Goal: Transaction & Acquisition: Purchase product/service

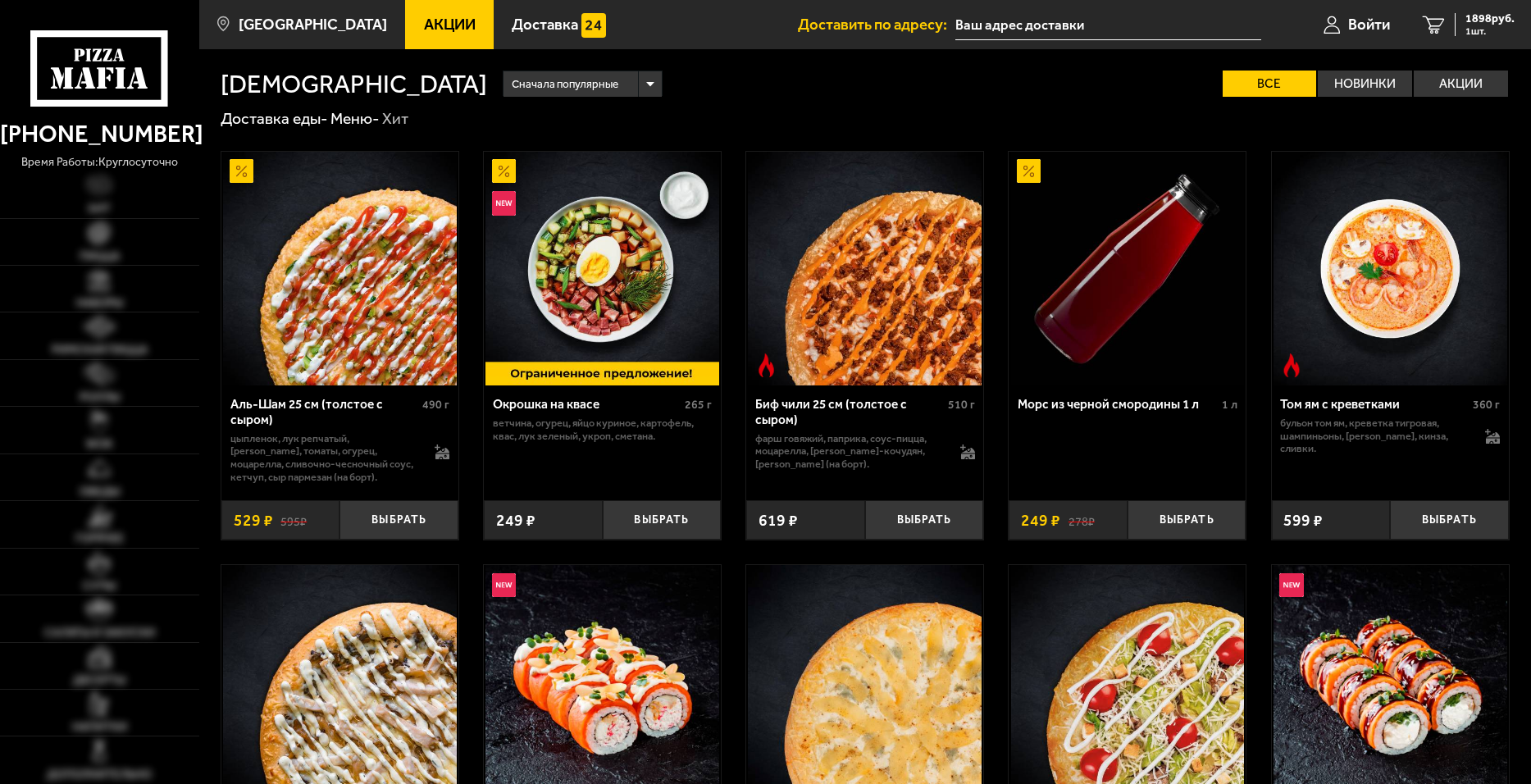
type input "[STREET_ADDRESS]"
click at [437, 37] on link "Акции" at bounding box center [449, 25] width 89 height 49
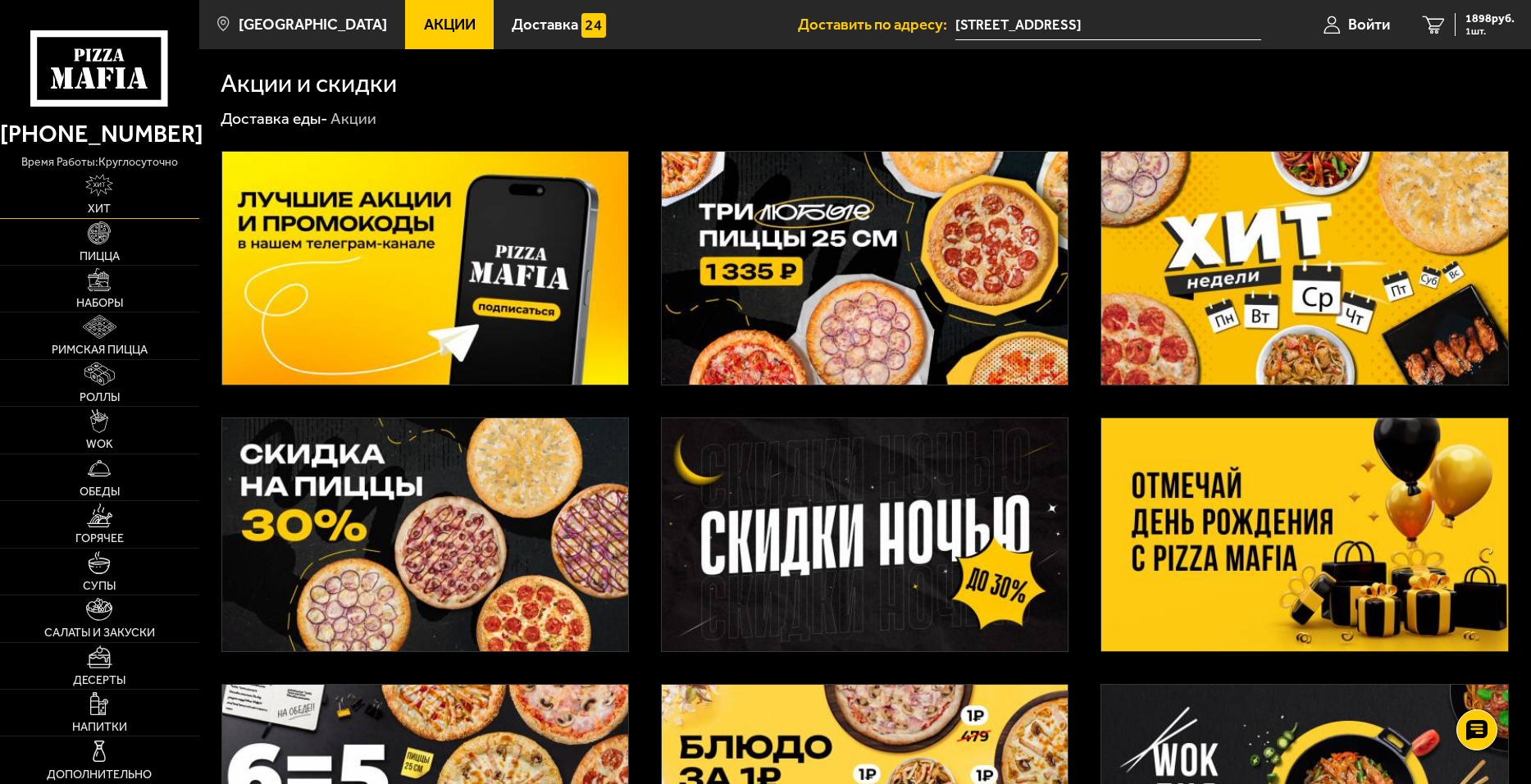
click at [112, 183] on img at bounding box center [99, 184] width 28 height 23
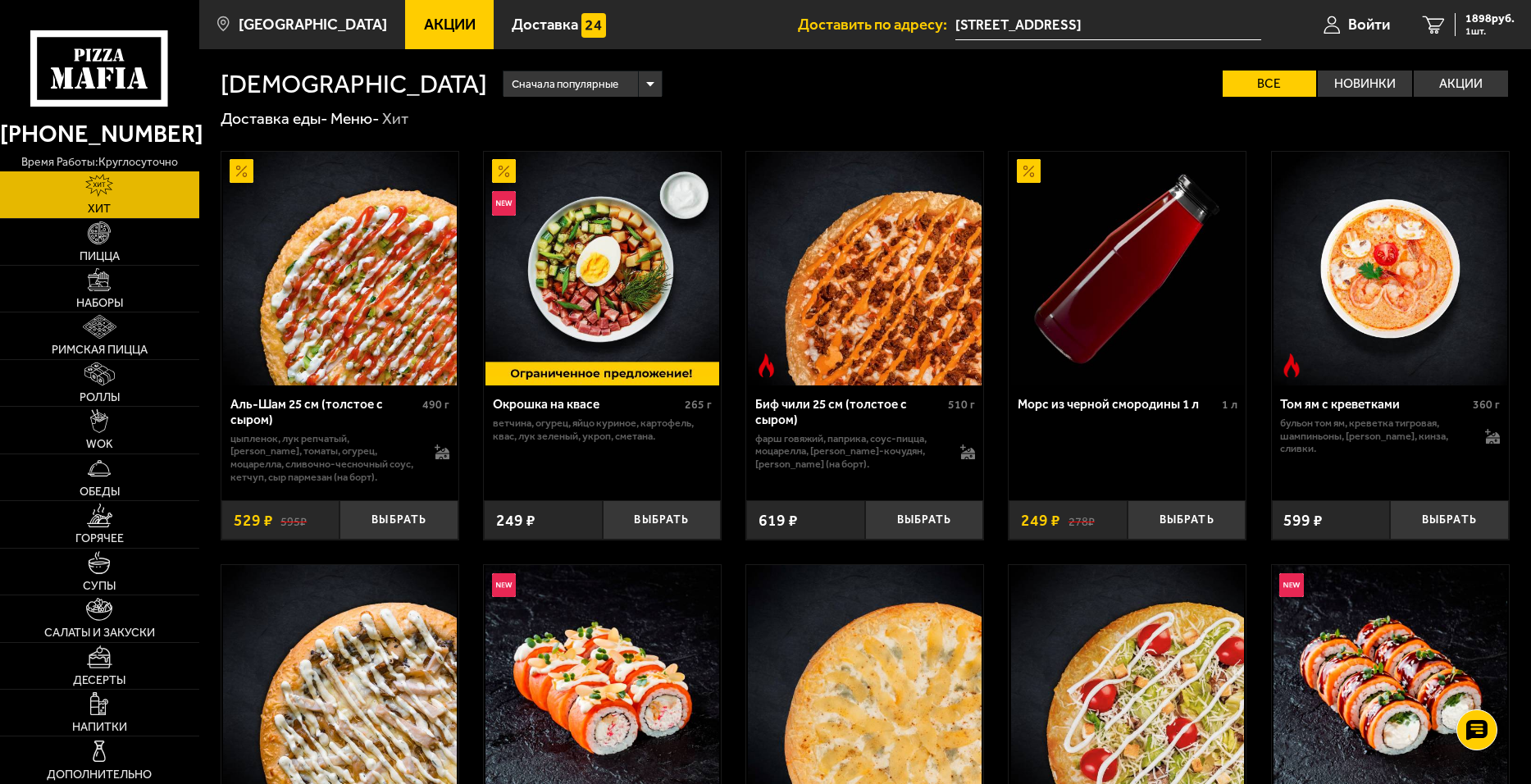
click at [132, 51] on icon at bounding box center [99, 69] width 138 height 76
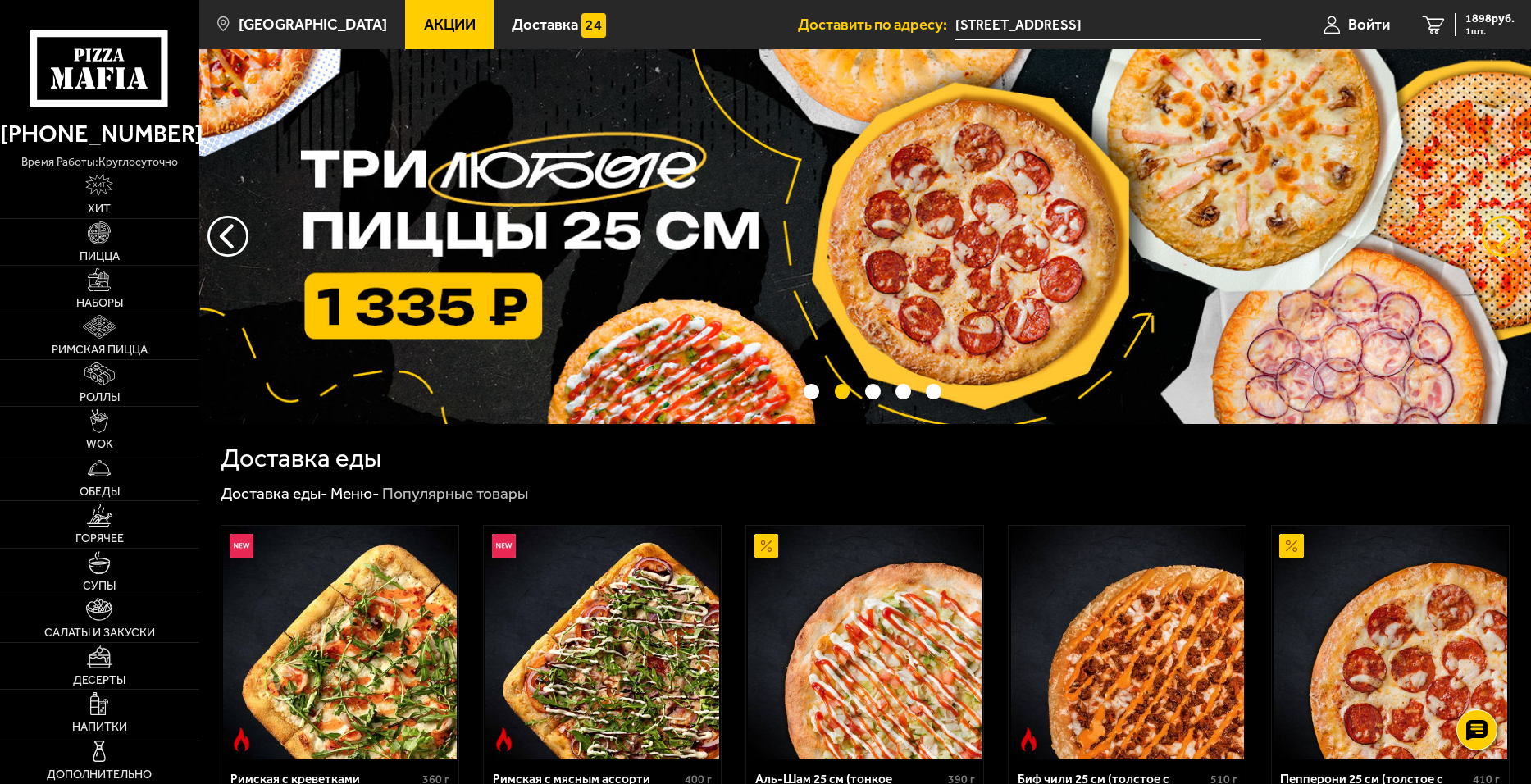
click at [1498, 236] on button "предыдущий" at bounding box center [1501, 236] width 41 height 41
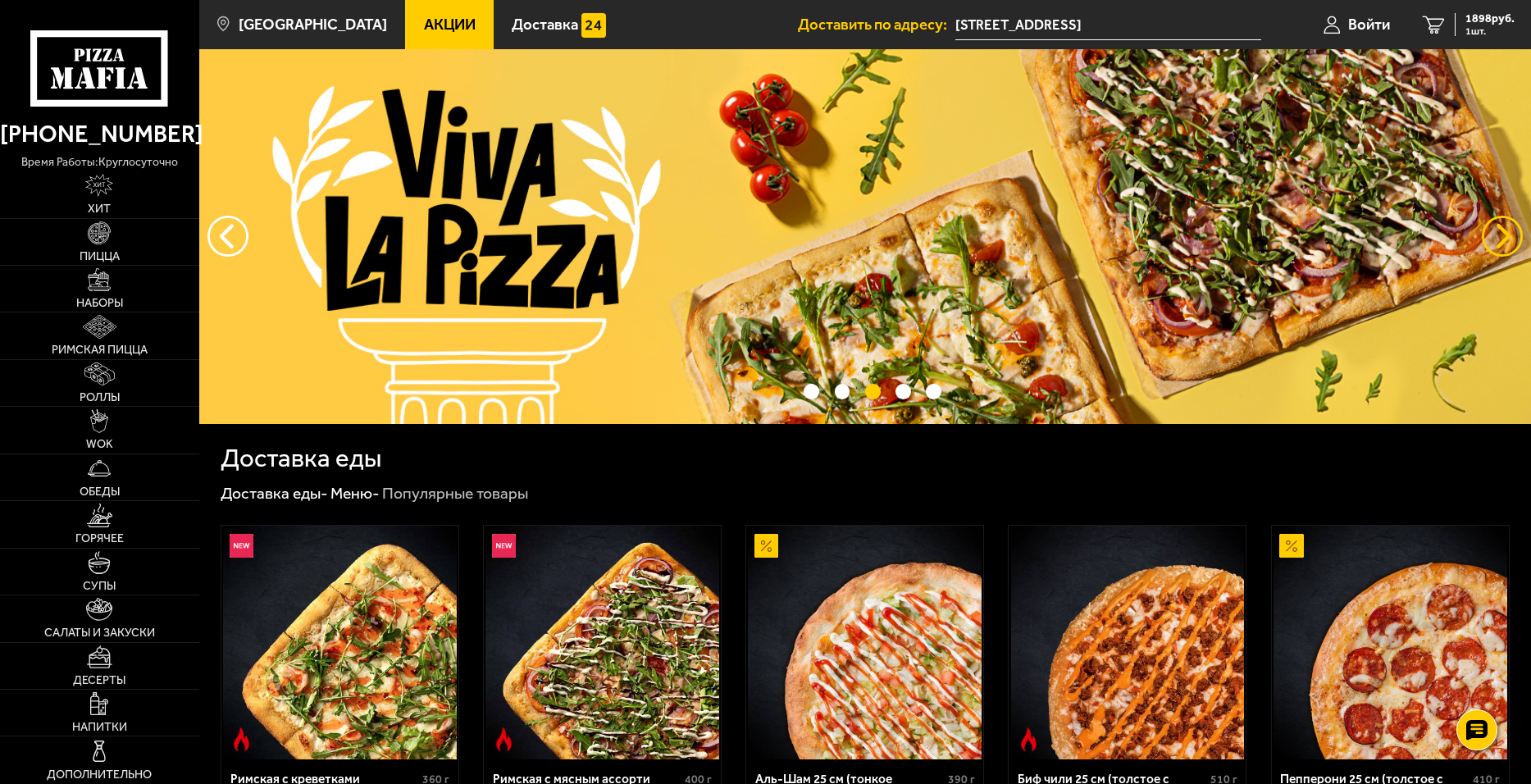
click at [1497, 235] on button "предыдущий" at bounding box center [1501, 236] width 41 height 41
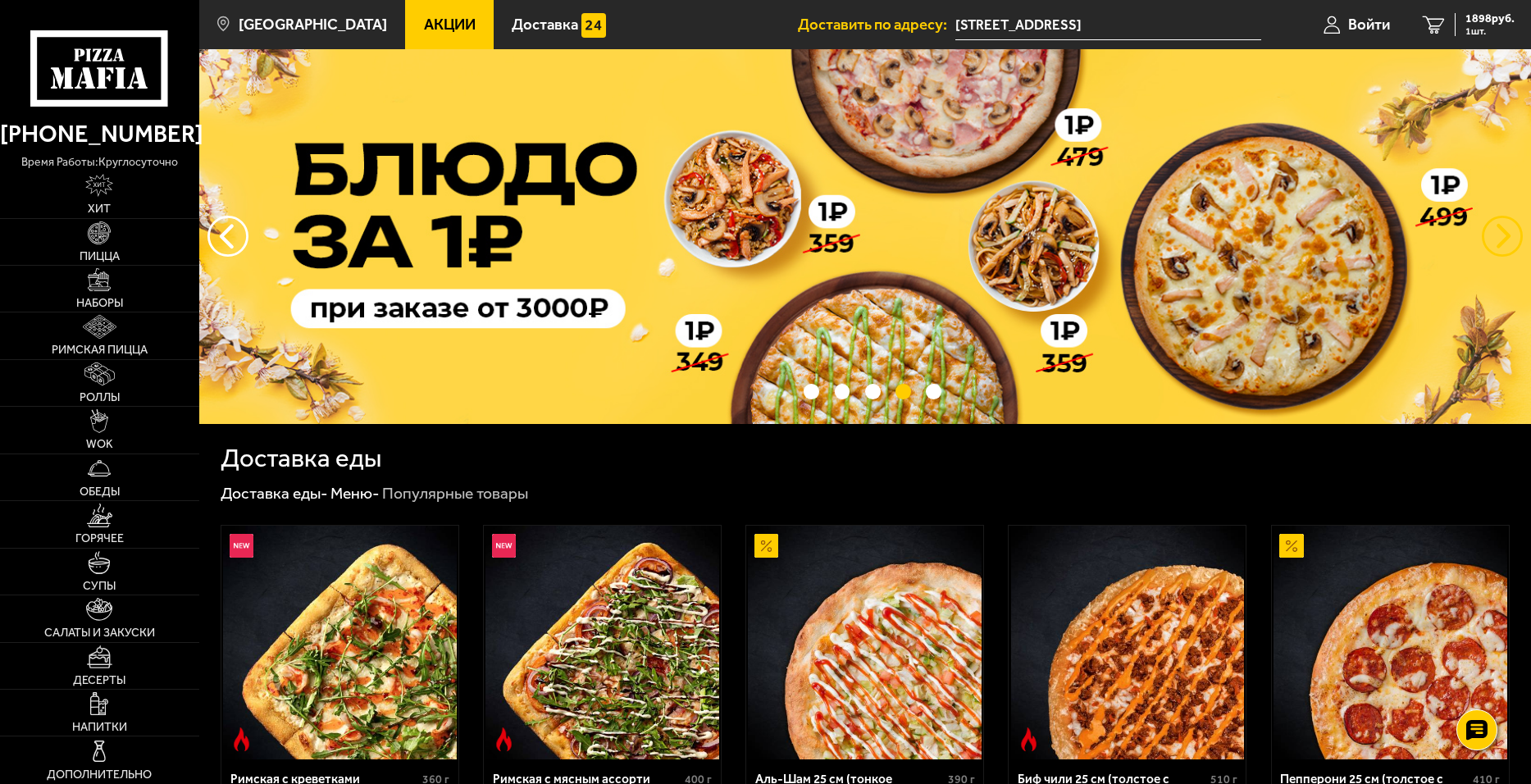
click at [1497, 235] on button "предыдущий" at bounding box center [1501, 236] width 41 height 41
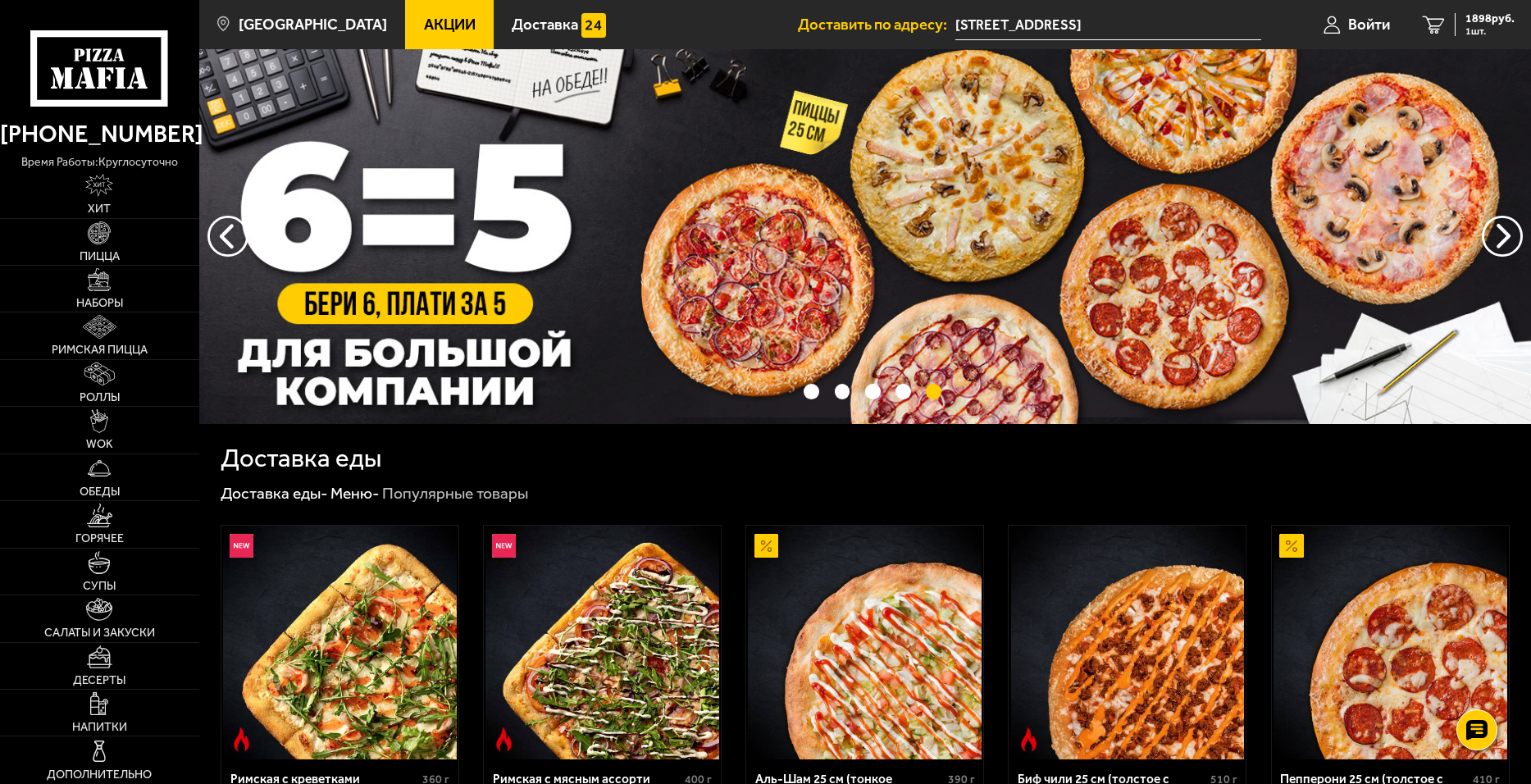
click at [434, 29] on span "Акции" at bounding box center [449, 25] width 52 height 15
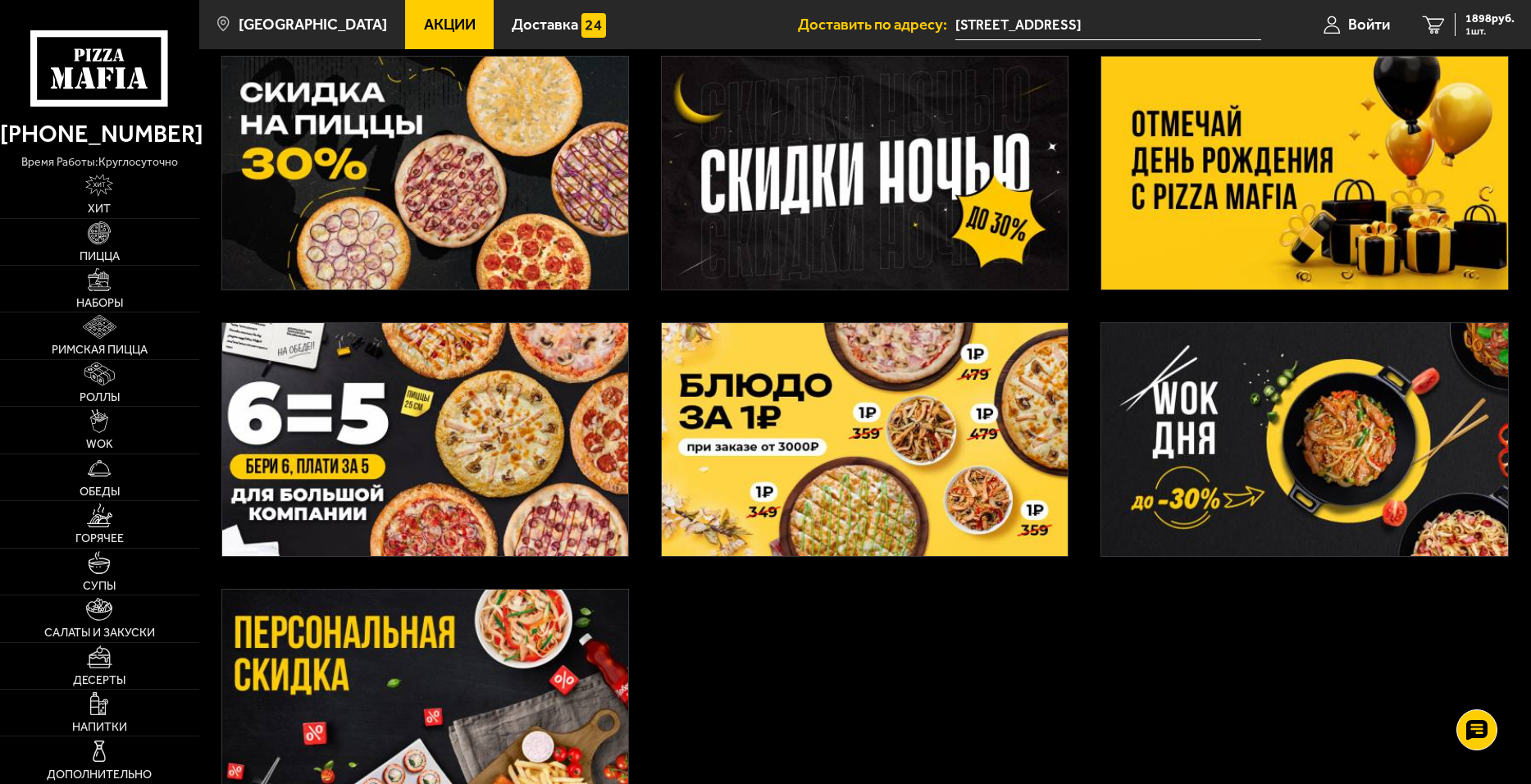
scroll to position [492, 0]
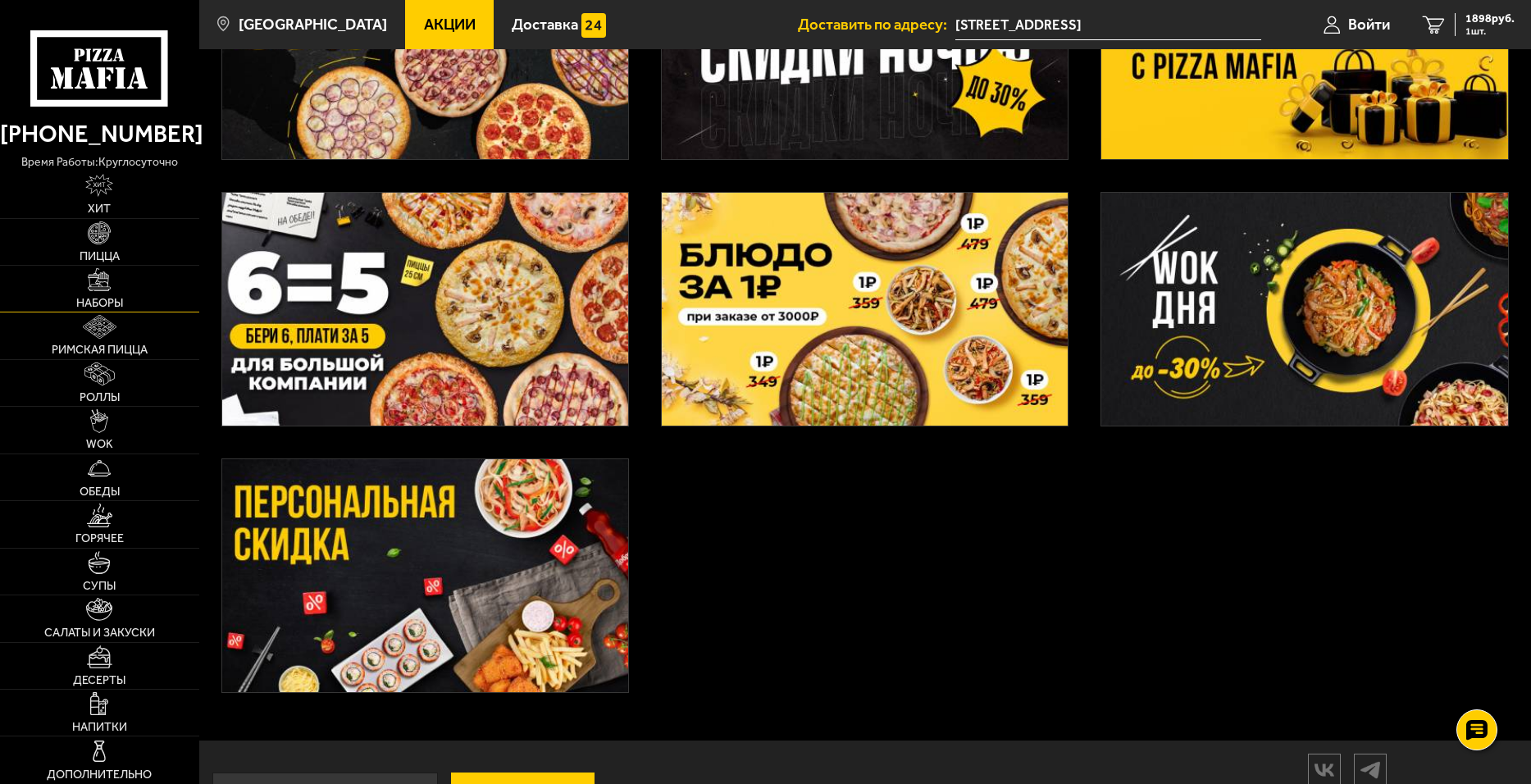
click at [103, 298] on span "Наборы" at bounding box center [99, 304] width 47 height 12
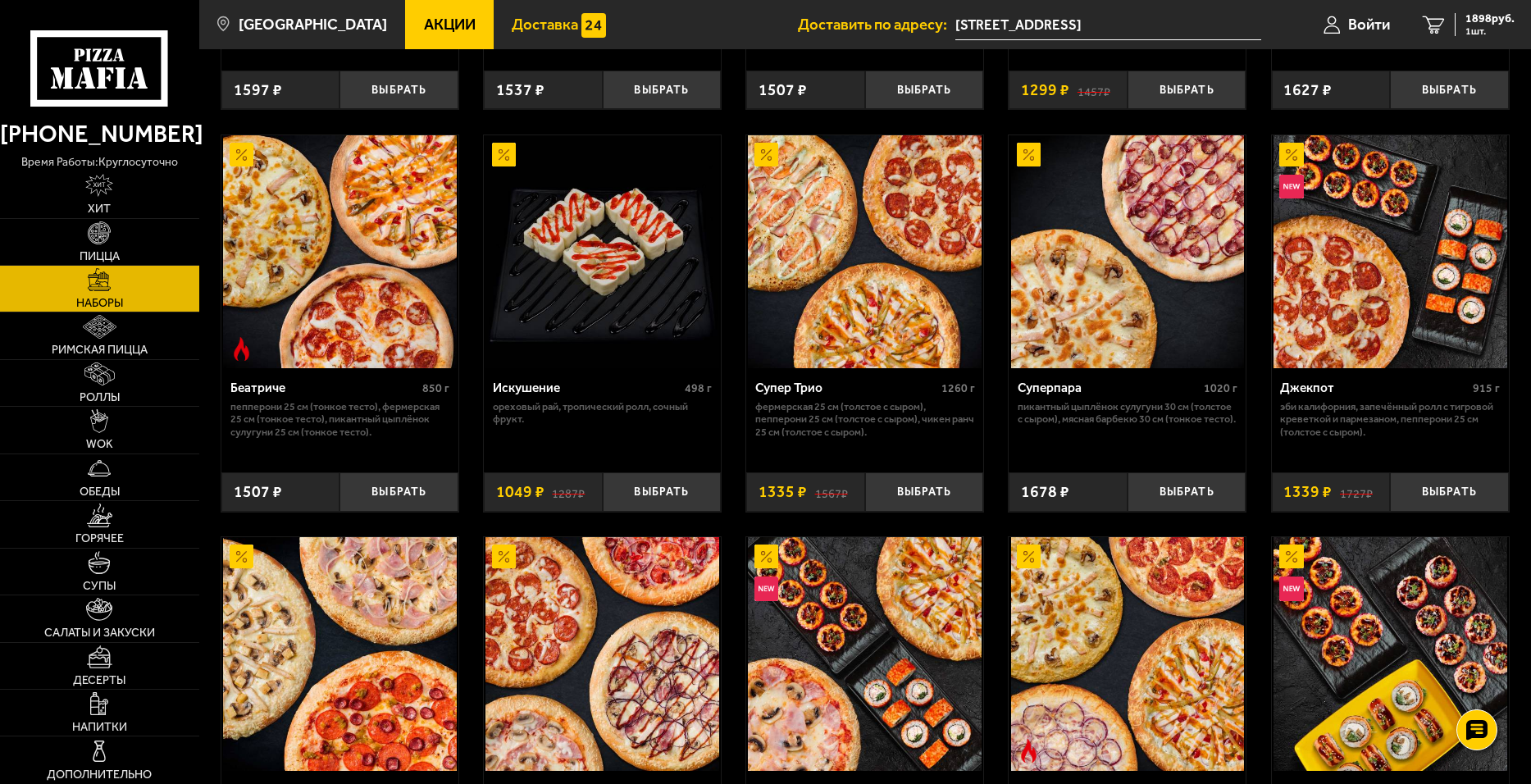
scroll to position [820, 0]
